Goal: Go to known website: Access a specific website the user already knows

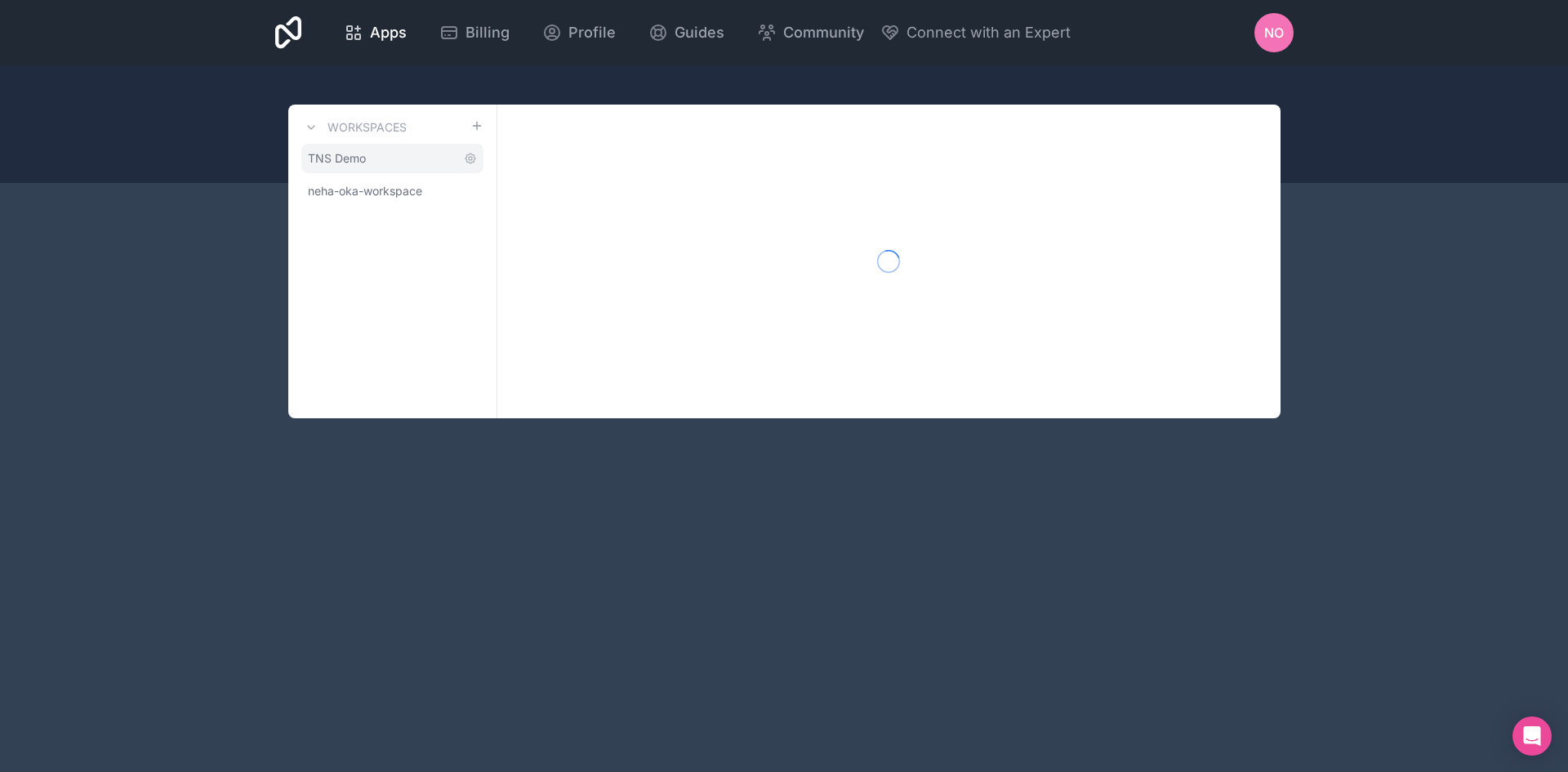
click at [349, 168] on link "TNS Demo" at bounding box center [392, 158] width 182 height 29
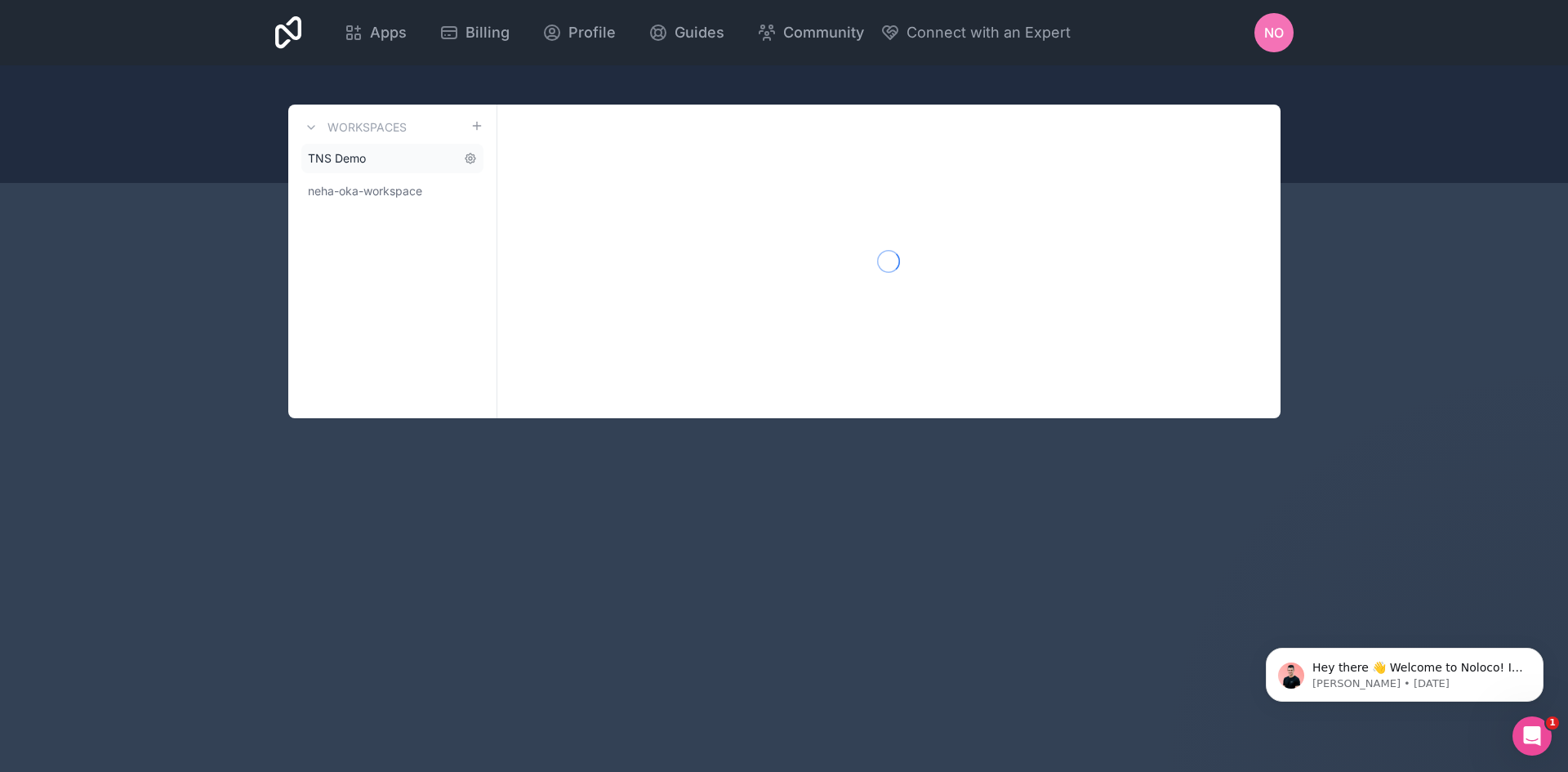
click at [348, 160] on span "TNS Demo" at bounding box center [336, 159] width 58 height 16
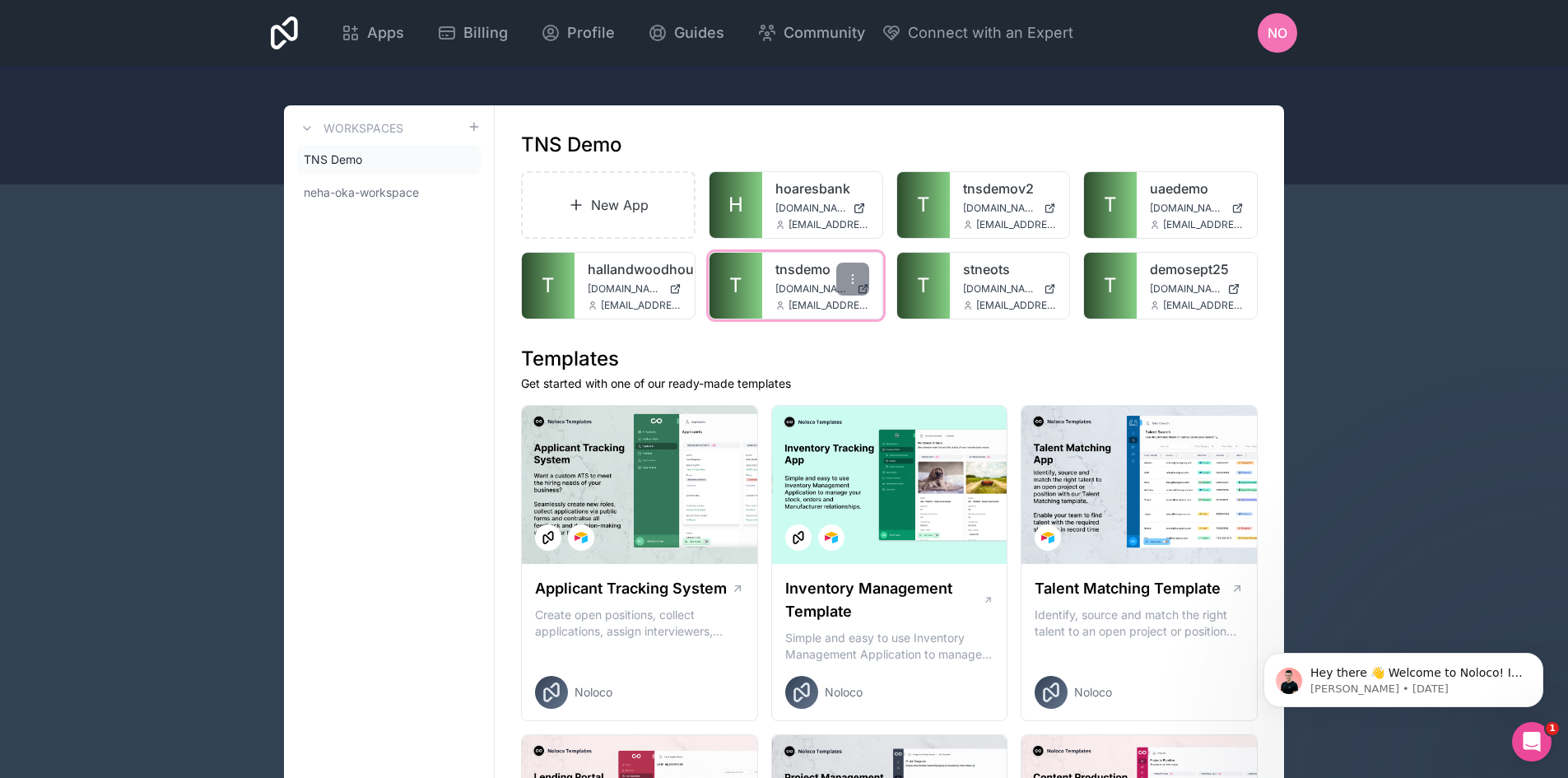
click at [772, 266] on div "tnsdemo [DOMAIN_NAME] [EMAIL_ADDRESS][DOMAIN_NAME]" at bounding box center [822, 286] width 121 height 66
click at [762, 285] on div "tnsdemo [DOMAIN_NAME] [EMAIL_ADDRESS][DOMAIN_NAME]" at bounding box center [822, 286] width 121 height 66
click at [809, 265] on link "tnsdemo" at bounding box center [822, 269] width 94 height 20
